Goal: Information Seeking & Learning: Learn about a topic

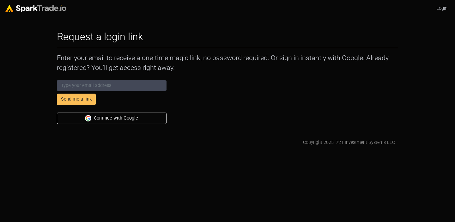
click at [221, 117] on div "Send me a link Continue with Google" at bounding box center [228, 100] width 348 height 46
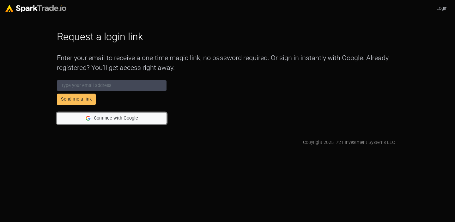
click at [117, 117] on button "Continue with Google" at bounding box center [112, 117] width 110 height 11
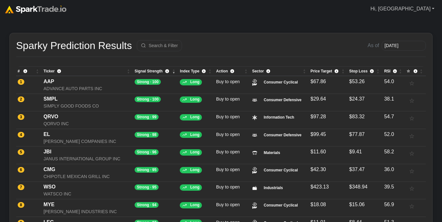
click at [431, 10] on link "Hi, Abby" at bounding box center [402, 9] width 69 height 13
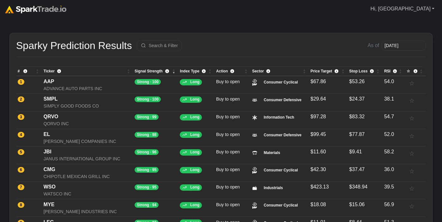
click at [430, 13] on link "Hi, [GEOGRAPHIC_DATA]" at bounding box center [402, 9] width 69 height 13
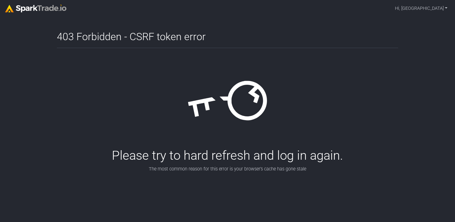
click at [30, 9] on img at bounding box center [35, 9] width 61 height 8
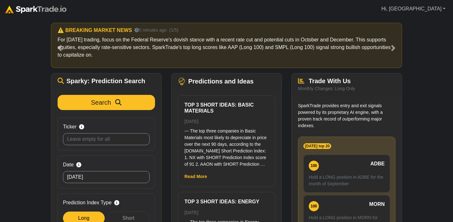
click at [435, 8] on link "Hi, Abby" at bounding box center [412, 9] width 69 height 13
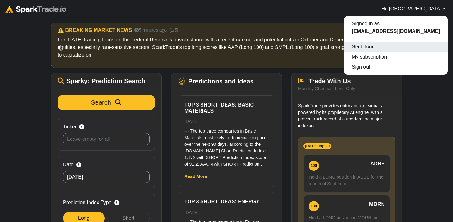
click at [384, 48] on div "Start Tour" at bounding box center [395, 47] width 103 height 10
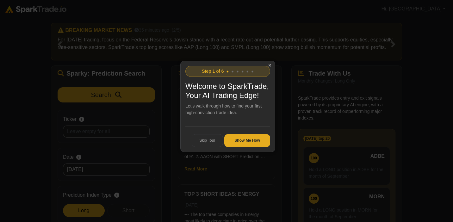
click at [245, 147] on button "Show Me How" at bounding box center [247, 140] width 46 height 13
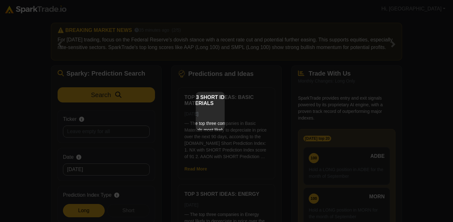
scroll to position [57, 0]
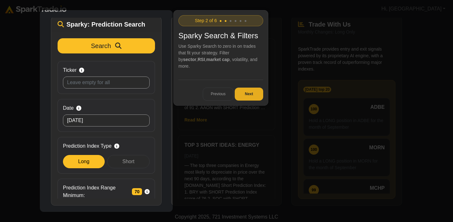
click at [249, 90] on button "Next" at bounding box center [248, 94] width 28 height 13
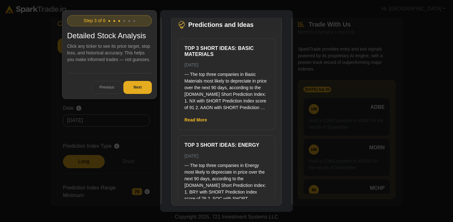
click at [137, 88] on button "Next" at bounding box center [137, 87] width 28 height 13
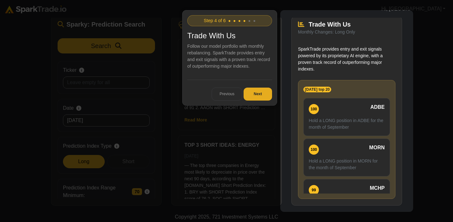
click at [257, 96] on button "Next" at bounding box center [257, 94] width 28 height 13
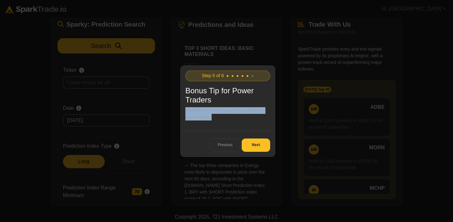
drag, startPoint x: 216, startPoint y: 119, endPoint x: 185, endPoint y: 112, distance: 31.5
click at [185, 112] on p "Bookmark this url to save your preferred search filters." at bounding box center [227, 113] width 85 height 13
click at [218, 120] on div "× Step 5 of 6 ● ● ● ● ● ● Bonus Tip for Power Traders Bookmark this url to save…" at bounding box center [227, 110] width 95 height 91
click at [222, 117] on p "Bookmark this url to save your preferred search filters." at bounding box center [227, 113] width 85 height 13
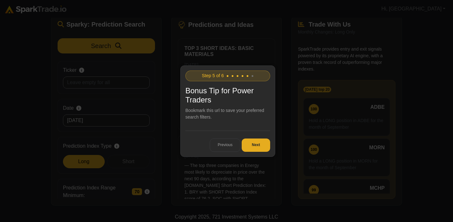
click at [255, 146] on button "Next" at bounding box center [255, 144] width 28 height 13
click at [253, 146] on button "Get Started" at bounding box center [249, 144] width 41 height 13
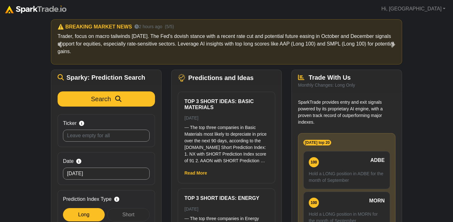
scroll to position [0, 0]
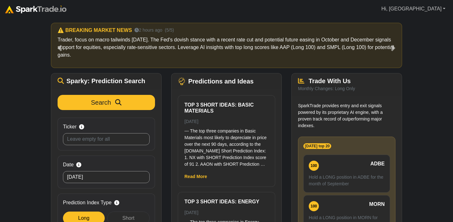
click at [441, 13] on link "Hi, Abby" at bounding box center [412, 9] width 69 height 13
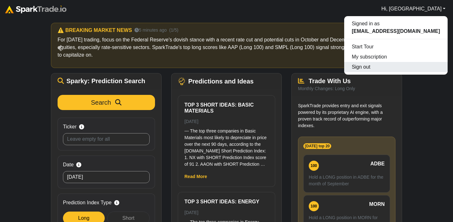
click at [385, 66] on button "Sign out" at bounding box center [395, 67] width 103 height 10
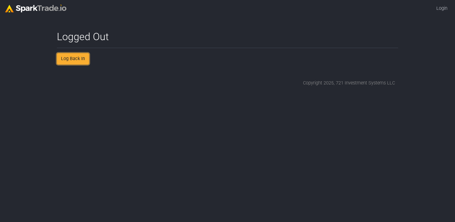
click at [73, 61] on link "Log Back In" at bounding box center [73, 58] width 32 height 11
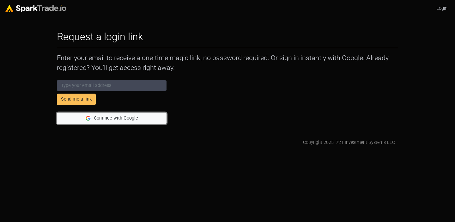
click at [105, 120] on button "Continue with Google" at bounding box center [112, 117] width 110 height 11
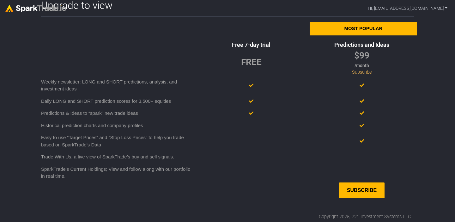
scroll to position [30, 0]
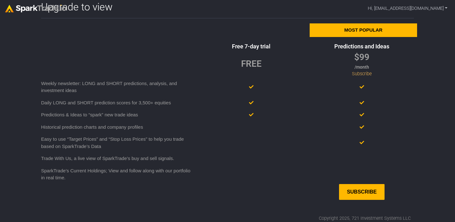
click at [421, 161] on body "Hi, abbycodamo@gmail.com Signed in as abbycodamo@gmail.com My subscription Sign…" at bounding box center [227, 95] width 455 height 251
click at [447, 9] on link "Hi, abbycodamo@gmail.com" at bounding box center [407, 9] width 85 height 12
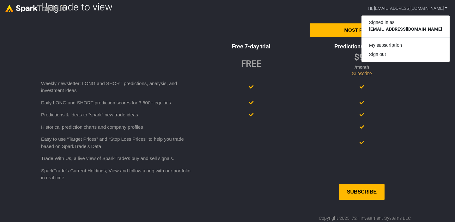
click at [410, 83] on div at bounding box center [362, 86] width 111 height 19
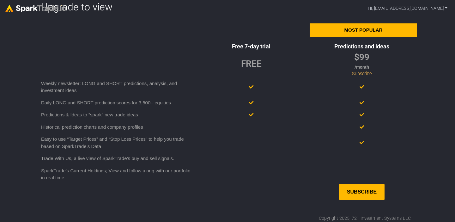
click at [248, 64] on div "FREE" at bounding box center [251, 63] width 21 height 13
click at [216, 40] on div "Most popular Free 7-day trial Predictions and Ideas FREE $99 /month Subscribe W…" at bounding box center [227, 111] width 379 height 176
click at [440, 14] on link "Hi, abbycodamo@gmail.com" at bounding box center [407, 9] width 85 height 12
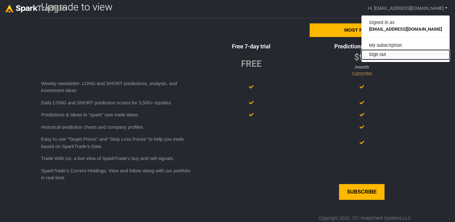
click at [404, 55] on button "Sign out" at bounding box center [406, 54] width 88 height 9
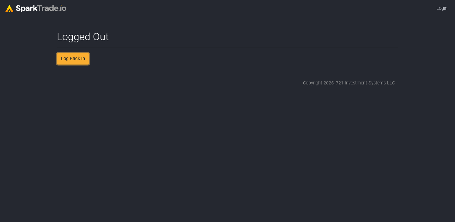
click at [84, 56] on link "Log Back In" at bounding box center [73, 58] width 32 height 11
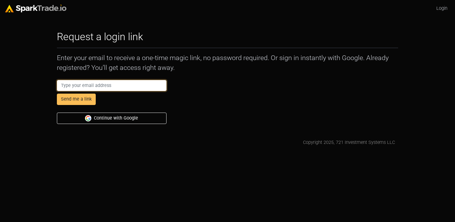
click at [120, 86] on input "email" at bounding box center [112, 85] width 110 height 11
type input "[EMAIL_ADDRESS][DOMAIN_NAME]"
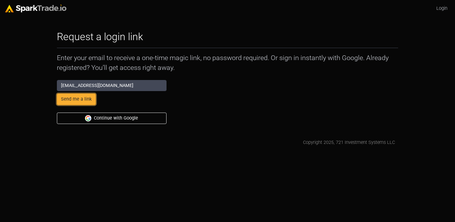
click at [78, 100] on button "Send me a link" at bounding box center [76, 99] width 39 height 11
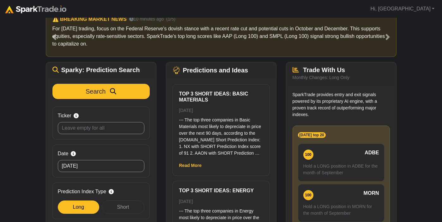
scroll to position [10, 0]
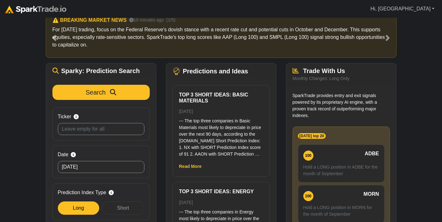
click at [430, 11] on link "Hi, [GEOGRAPHIC_DATA]" at bounding box center [402, 9] width 69 height 13
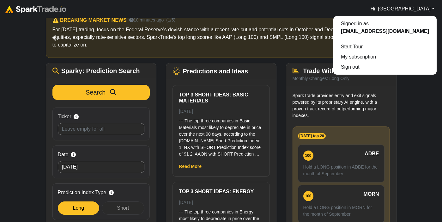
click at [434, 97] on div "How to Use [DOMAIN_NAME] × ⚠️ BREAKING MARKET NEWS 10 minutes ago (1/5) For [DA…" at bounding box center [221, 130] width 442 height 244
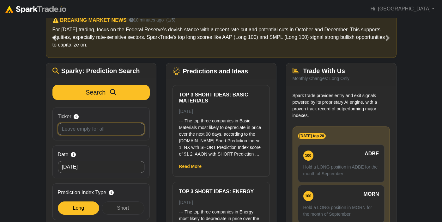
click at [92, 128] on input "Ticker Search by stock symbol. Leave blank to view all predicitons." at bounding box center [101, 129] width 87 height 12
type input "tsla"
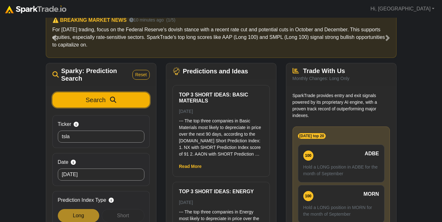
click at [112, 96] on button "Search" at bounding box center [100, 99] width 97 height 15
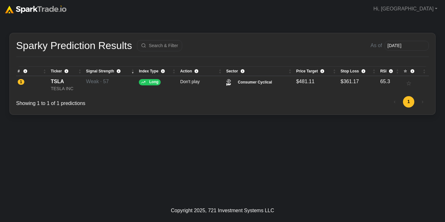
click at [30, 8] on img at bounding box center [35, 10] width 61 height 8
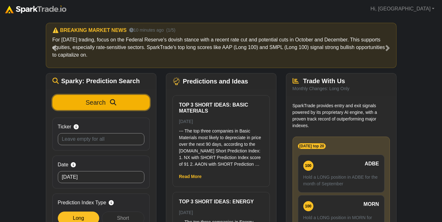
click at [102, 99] on span "Search" at bounding box center [96, 102] width 20 height 7
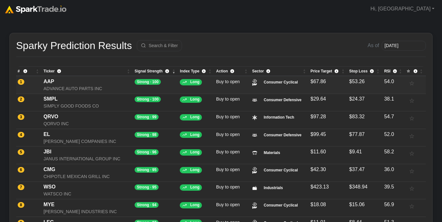
click at [96, 85] on div "ADVANCE AUTO PARTS INC" at bounding box center [88, 88] width 88 height 7
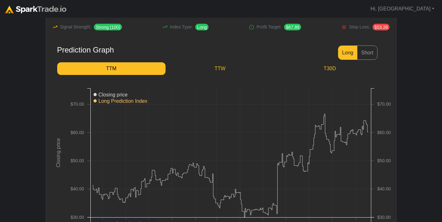
scroll to position [78, 0]
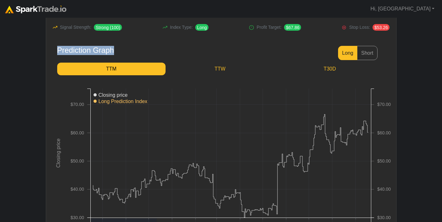
drag, startPoint x: 118, startPoint y: 51, endPoint x: 54, endPoint y: 52, distance: 63.8
click at [54, 52] on div "Prediction Graph Long Short TTM TTW T30D" at bounding box center [220, 62] width 337 height 32
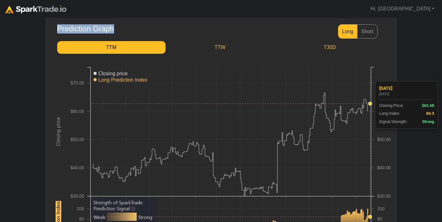
scroll to position [85, 0]
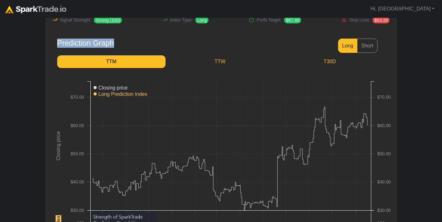
click at [119, 45] on div "Prediction Graph Long Short" at bounding box center [221, 46] width 328 height 14
click at [91, 45] on div "Prediction Graph" at bounding box center [85, 43] width 57 height 9
click at [81, 44] on div "Prediction Graph" at bounding box center [85, 43] width 57 height 9
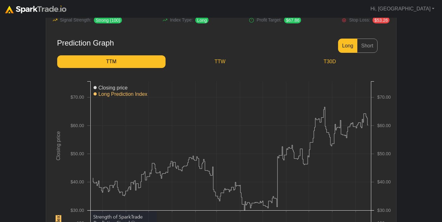
click at [76, 44] on div "Prediction Graph" at bounding box center [85, 43] width 57 height 9
click at [99, 42] on div "Prediction Graph" at bounding box center [85, 43] width 57 height 9
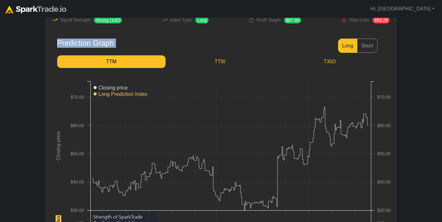
click at [99, 42] on div "Prediction Graph" at bounding box center [85, 43] width 57 height 9
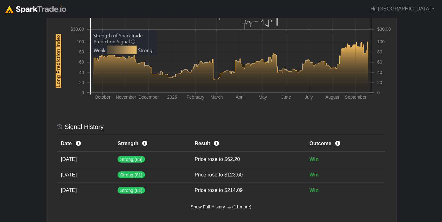
scroll to position [307, 0]
